Goal: Task Accomplishment & Management: Manage account settings

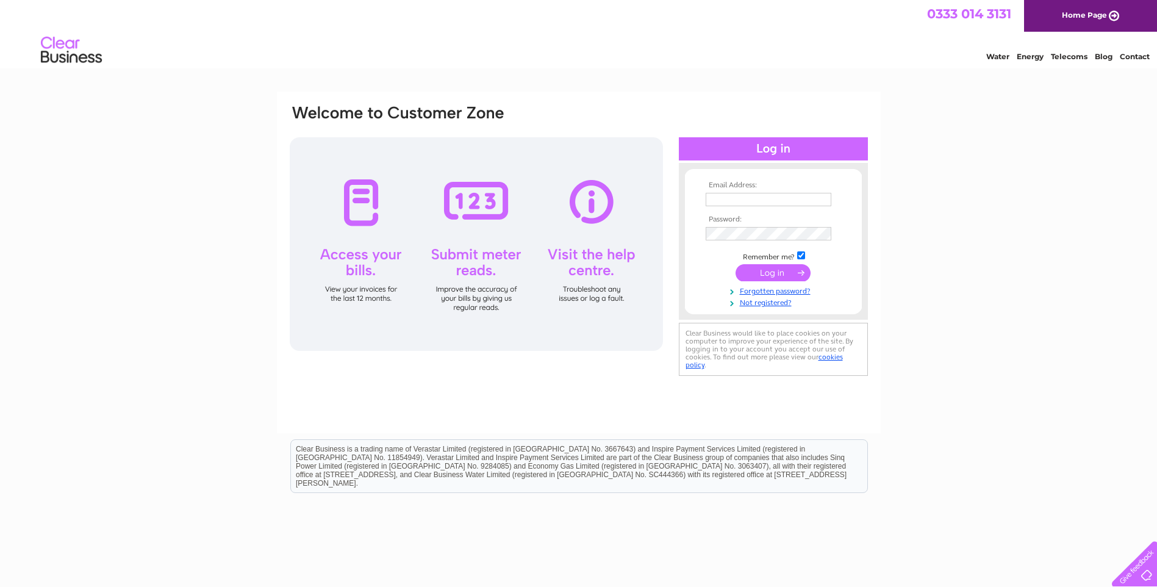
type input "[EMAIL_ADDRESS][DOMAIN_NAME]"
click at [764, 273] on input "submit" at bounding box center [773, 272] width 75 height 17
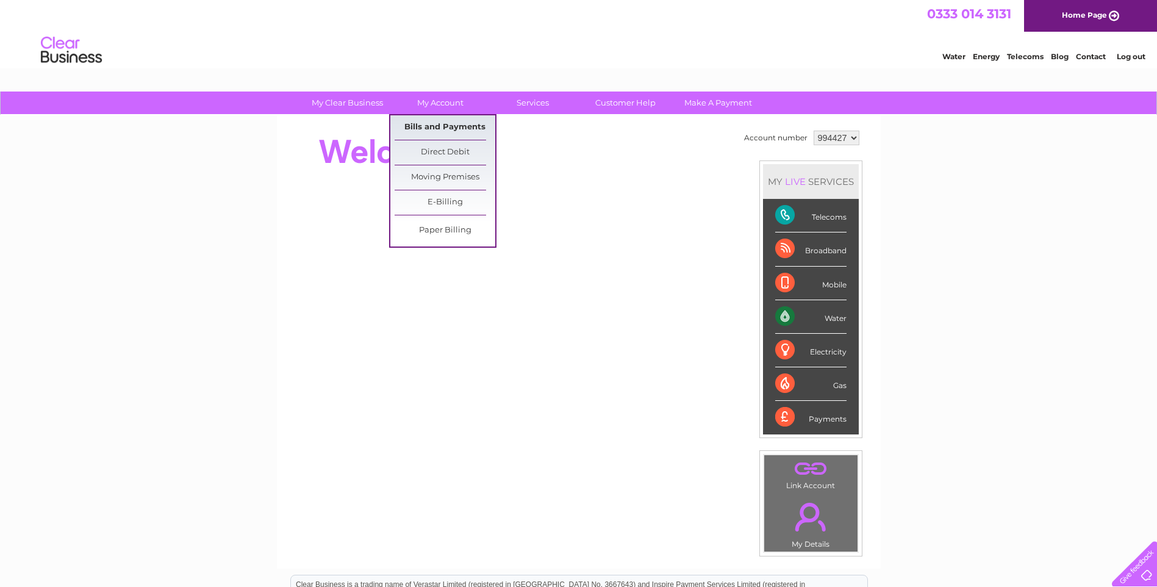
click at [440, 126] on link "Bills and Payments" at bounding box center [445, 127] width 101 height 24
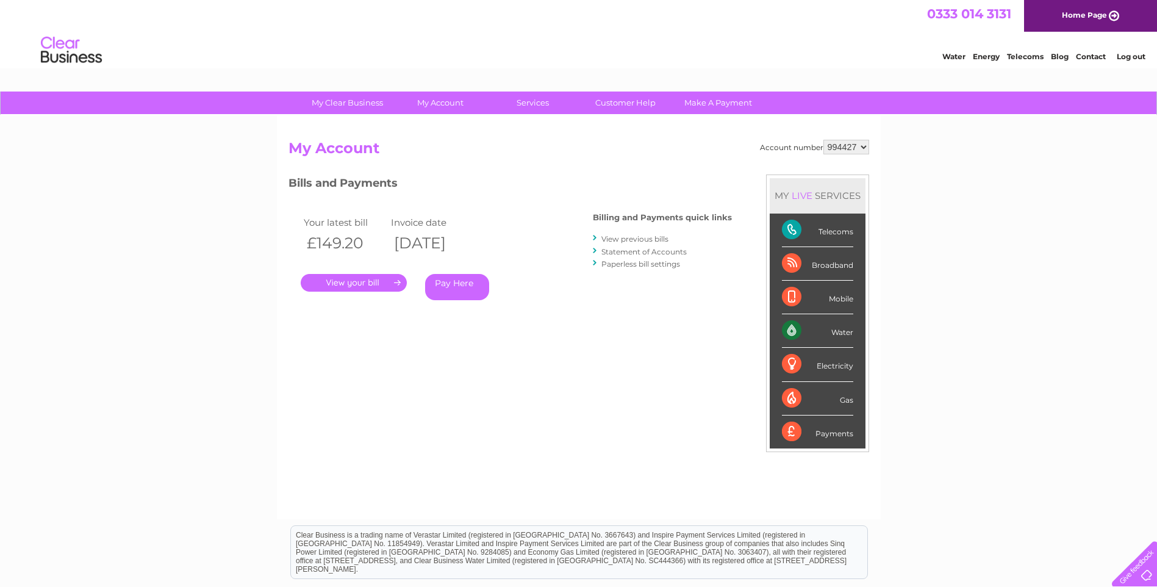
click at [367, 283] on link "." at bounding box center [354, 283] width 106 height 18
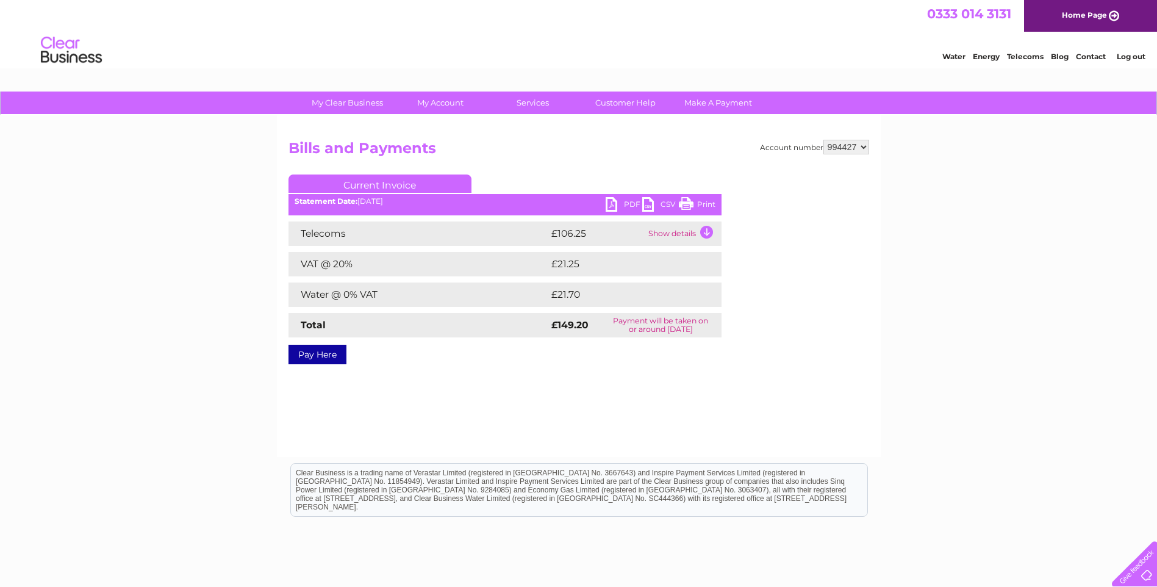
click at [685, 201] on link "Print" at bounding box center [697, 206] width 37 height 18
